Goal: Information Seeking & Learning: Learn about a topic

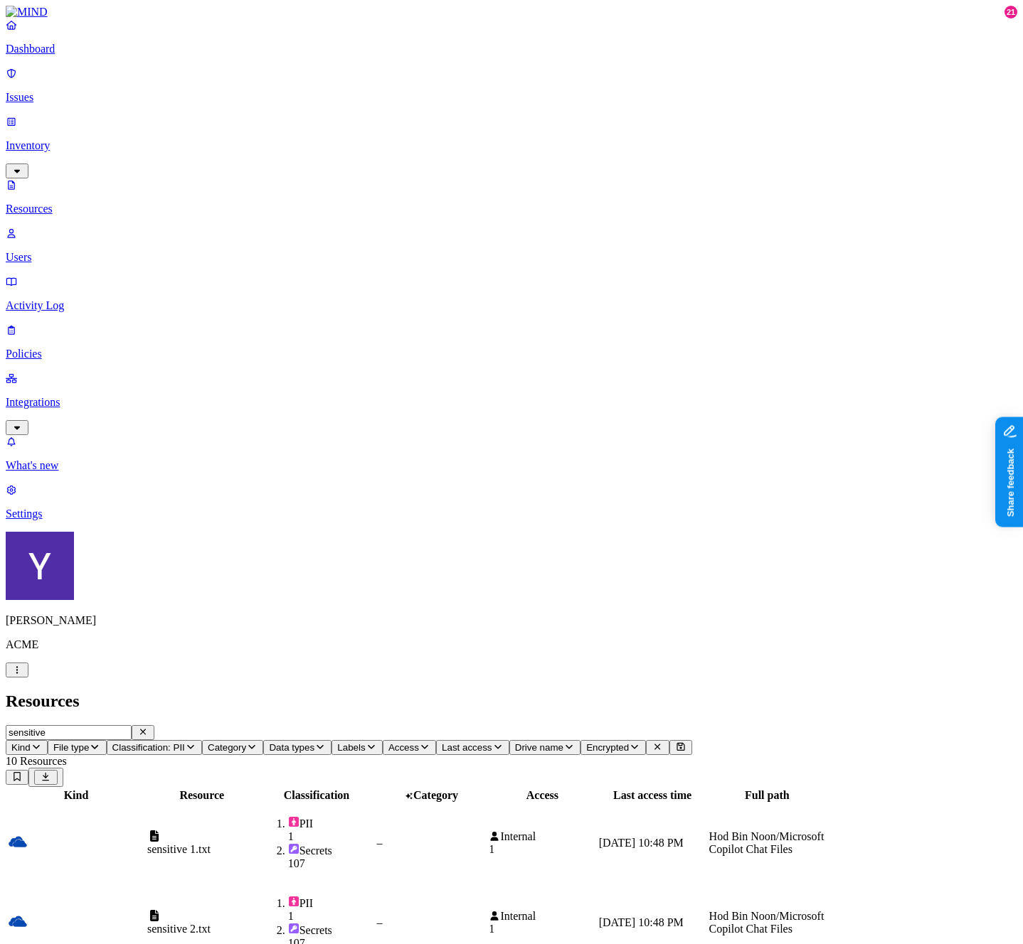
click at [58, 92] on p "Issues" at bounding box center [511, 97] width 1011 height 13
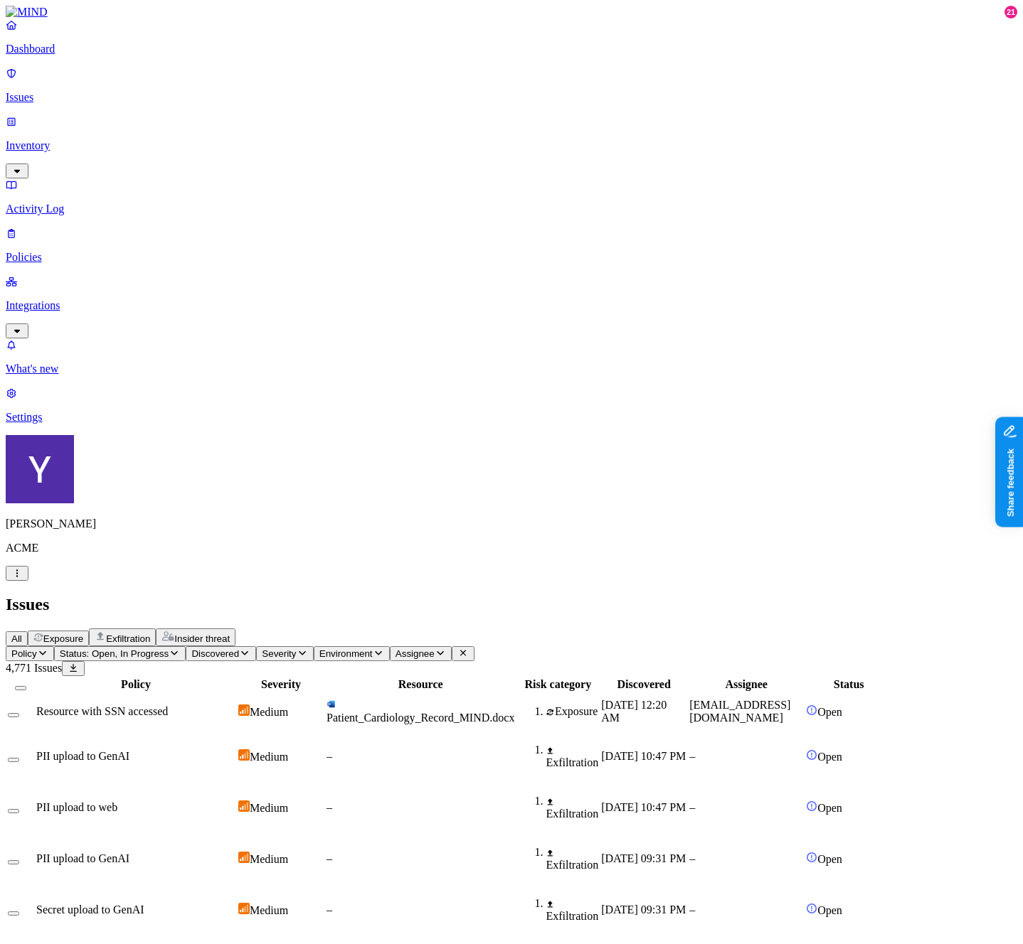
click at [515, 693] on td "Patient_Cardiology_Record_MIND.docx" at bounding box center [420, 711] width 189 height 37
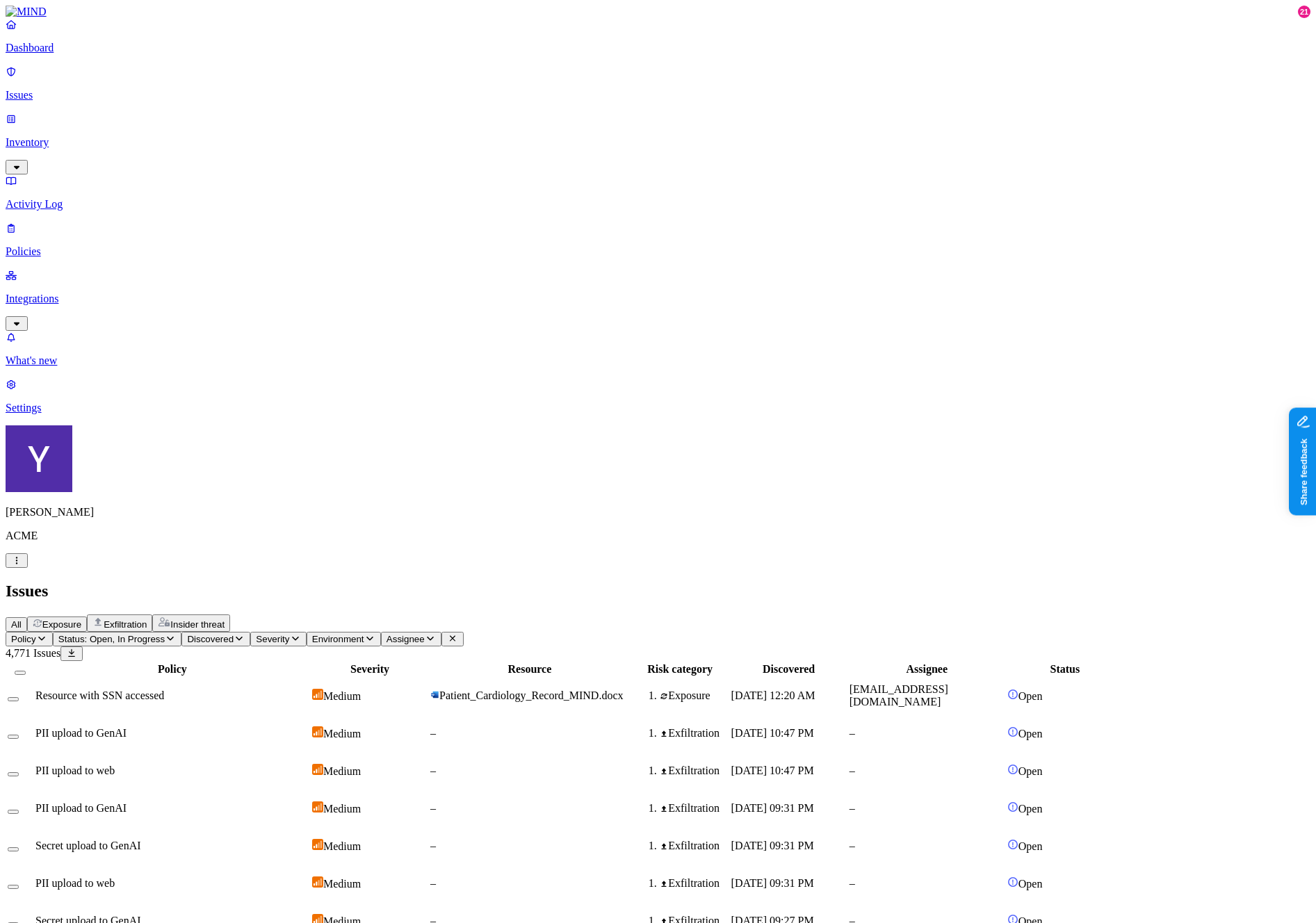
click at [46, 245] on p "Policies" at bounding box center [658, 251] width 1305 height 13
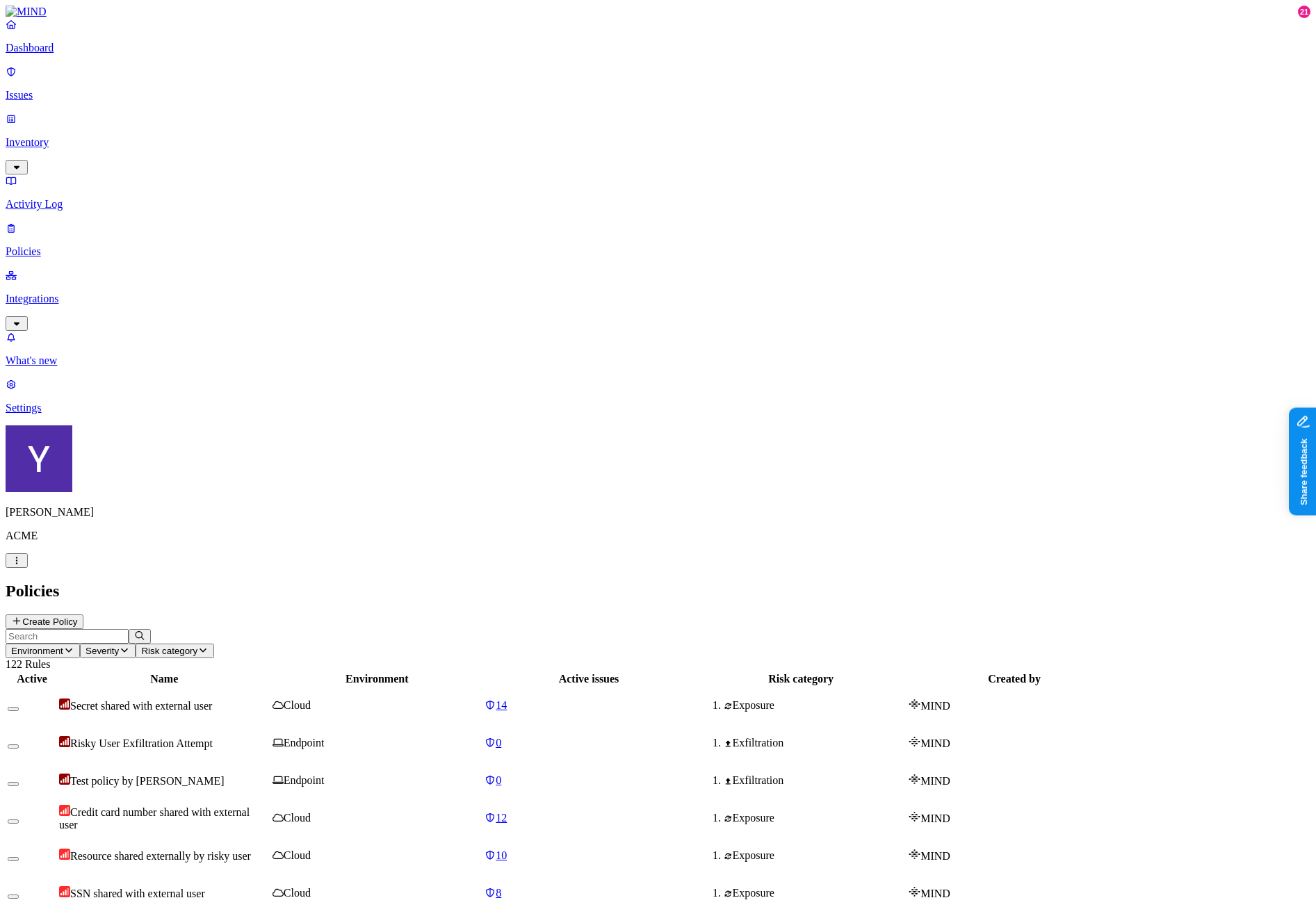
click at [64, 198] on p "Activity Log" at bounding box center [658, 204] width 1305 height 13
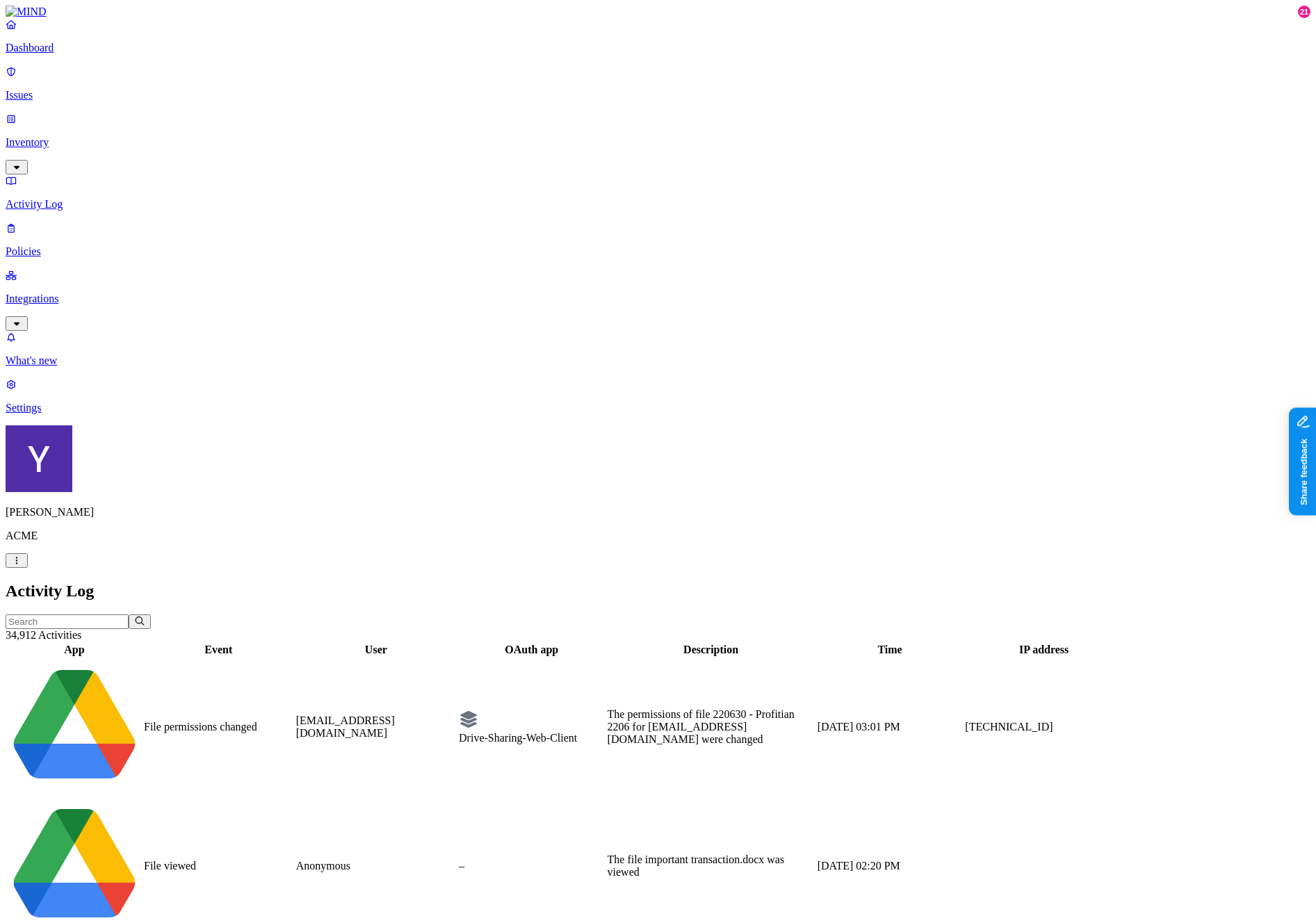
click at [61, 89] on p "Issues" at bounding box center [658, 95] width 1305 height 13
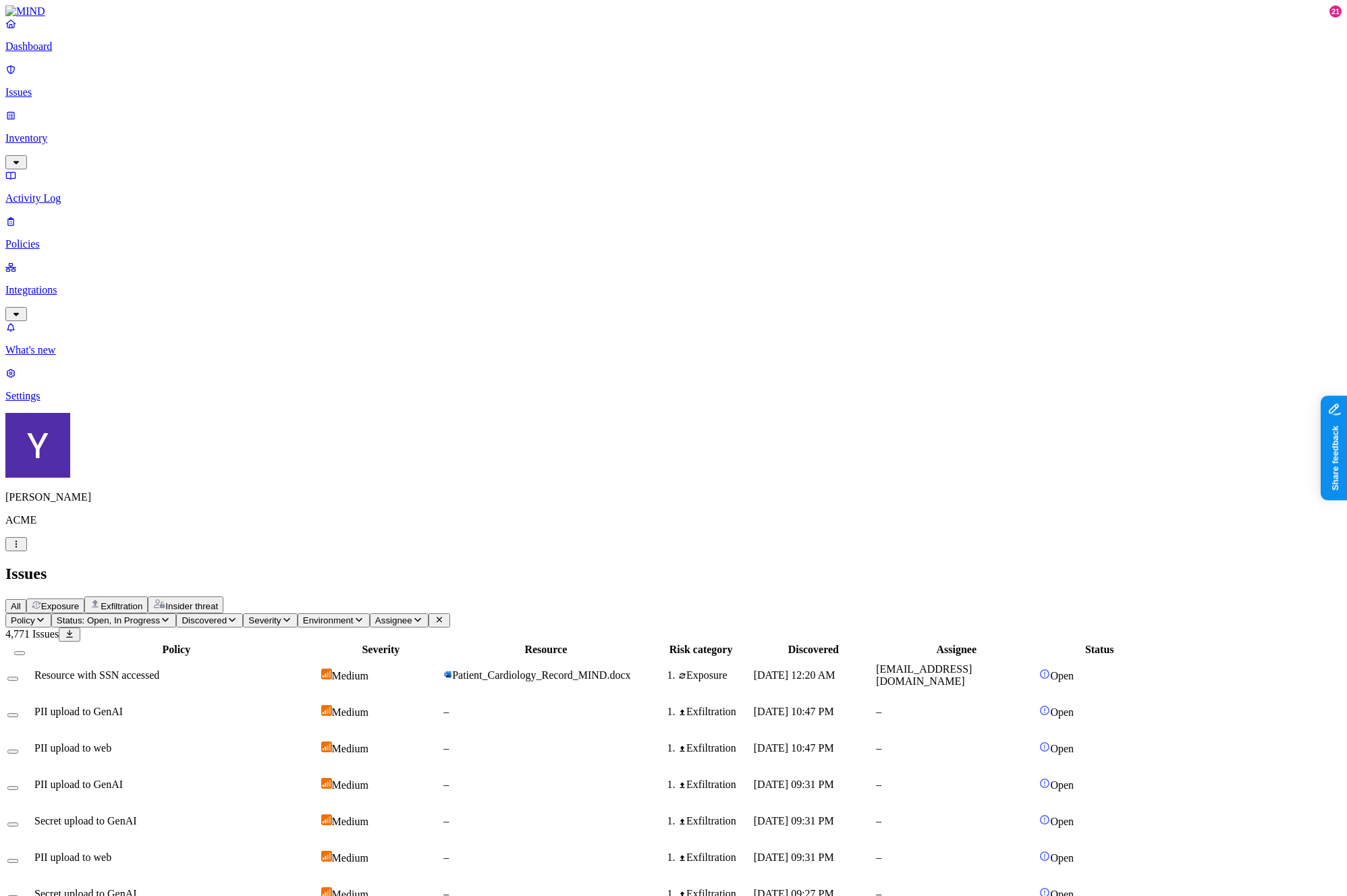
click at [630, 669] on span "Patient_Cardiology_Record_MIND.docx" at bounding box center [541, 675] width 178 height 11
click at [642, 644] on div "Resource" at bounding box center [545, 649] width 204 height 12
click at [223, 597] on button "Insider threat" at bounding box center [186, 606] width 76 height 17
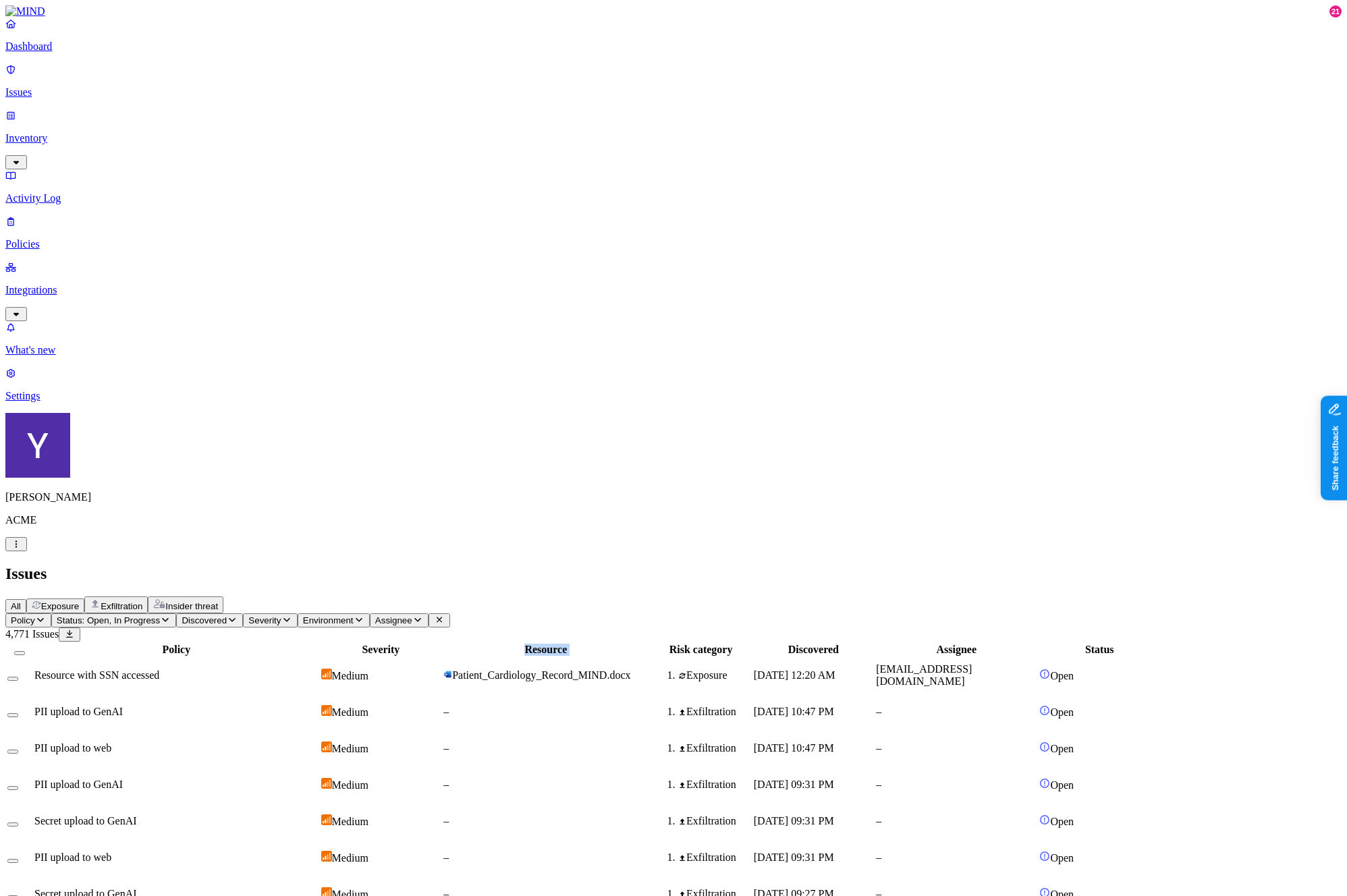
click at [223, 597] on button "Insider threat" at bounding box center [186, 606] width 76 height 17
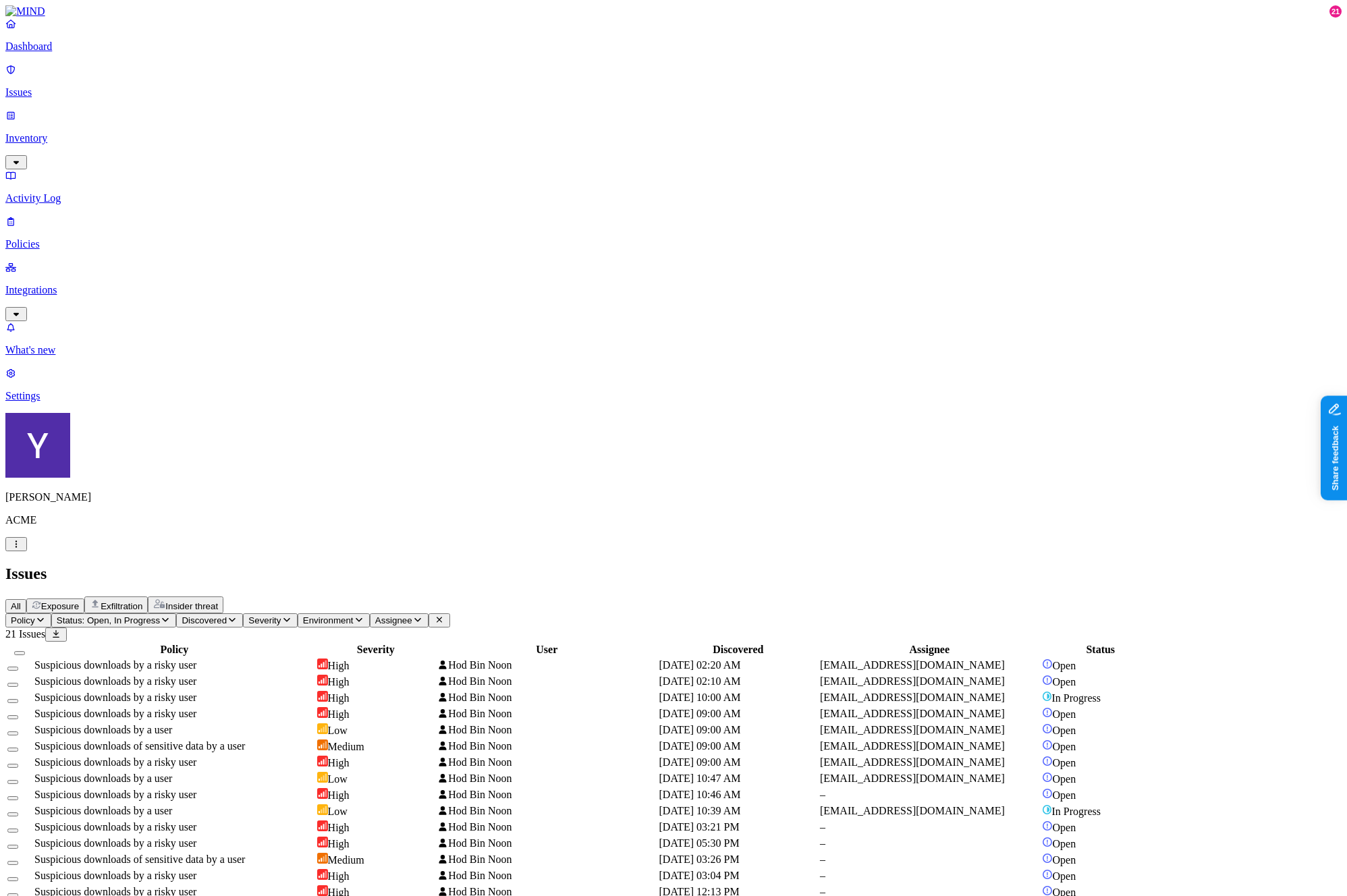
click at [21, 602] on span "All" at bounding box center [15, 607] width 10 height 10
